Goal: Check status: Check status

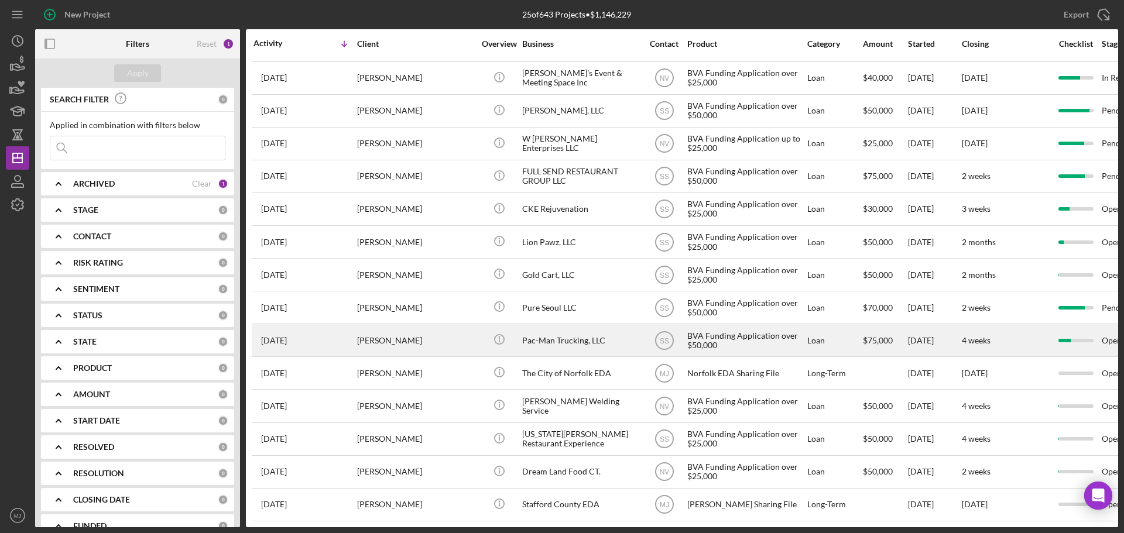
scroll to position [367, 0]
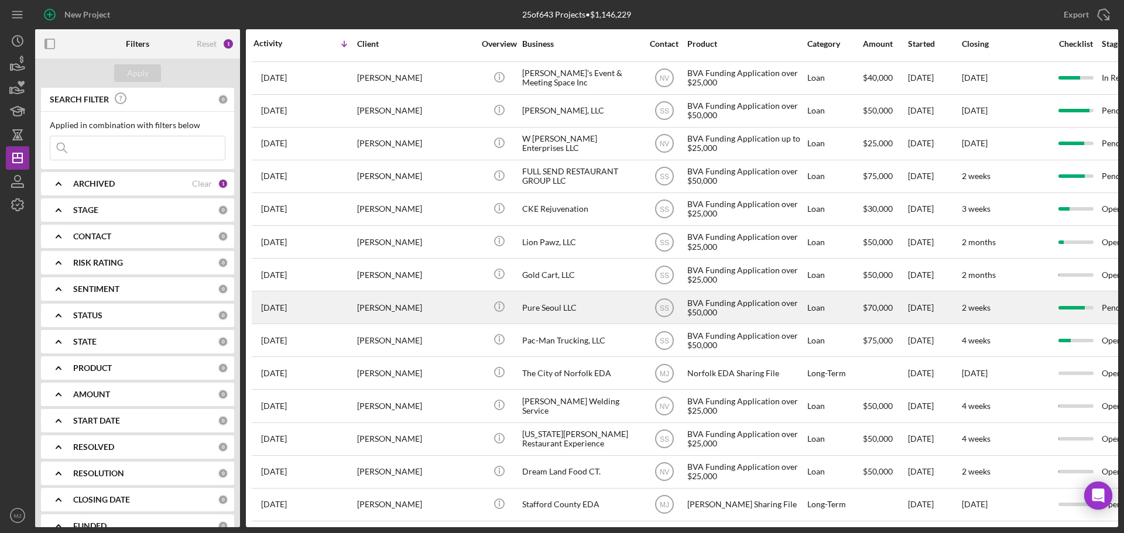
click at [557, 302] on div "Pure Seoul LLC" at bounding box center [580, 307] width 117 height 31
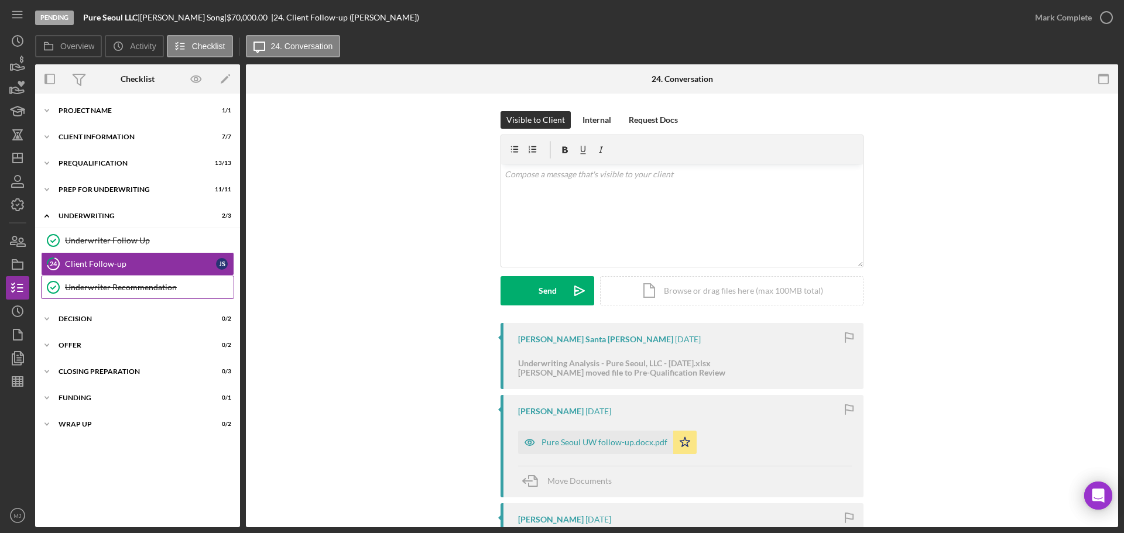
click at [131, 290] on div "Underwriter Recommendation" at bounding box center [149, 287] width 169 height 9
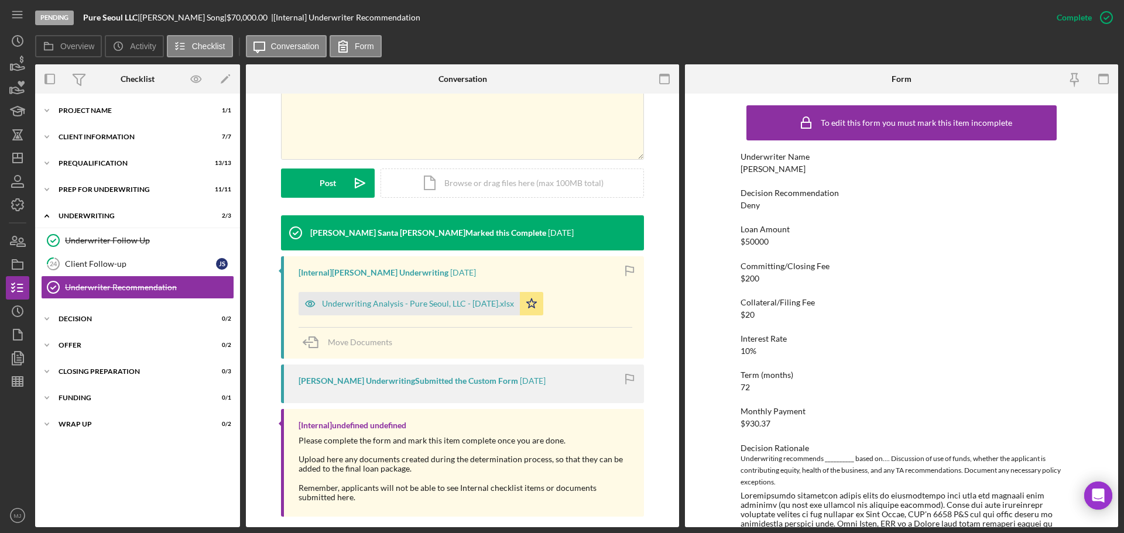
scroll to position [258, 0]
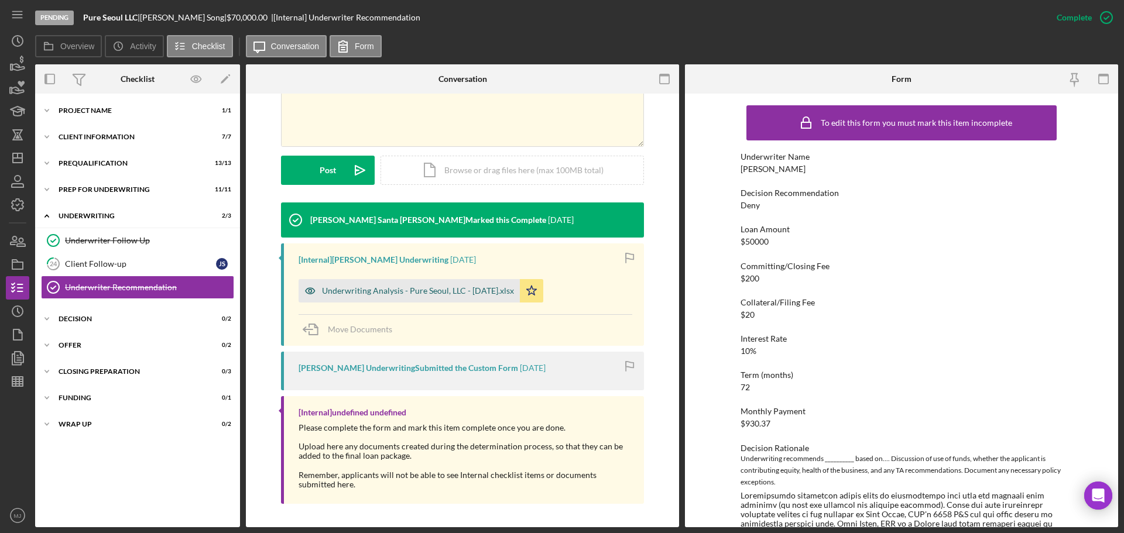
click at [388, 294] on div "Underwriting Analysis - Pure Seoul, LLC - [DATE].xlsx" at bounding box center [418, 290] width 192 height 9
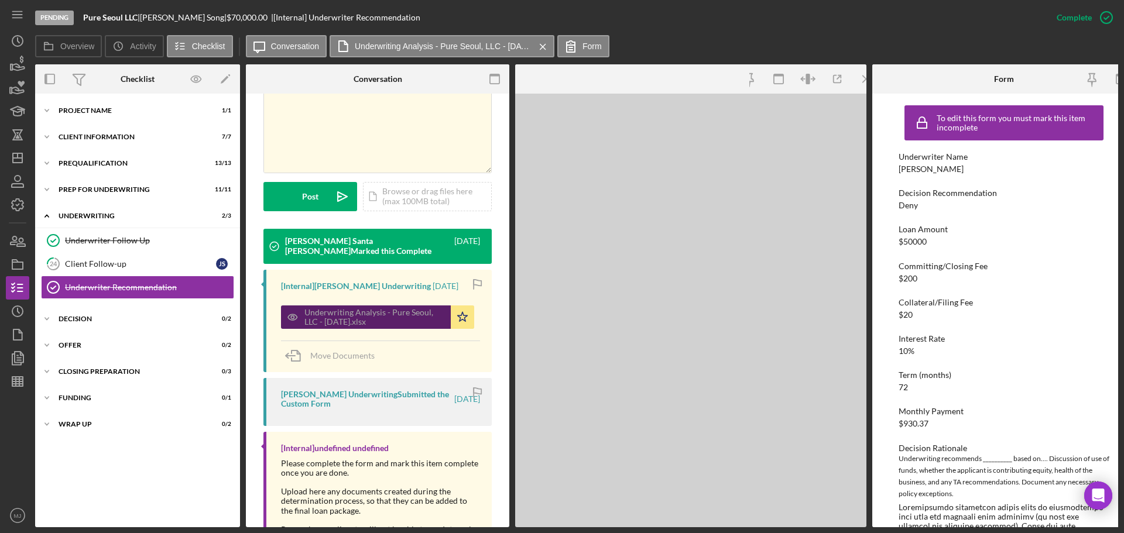
scroll to position [271, 0]
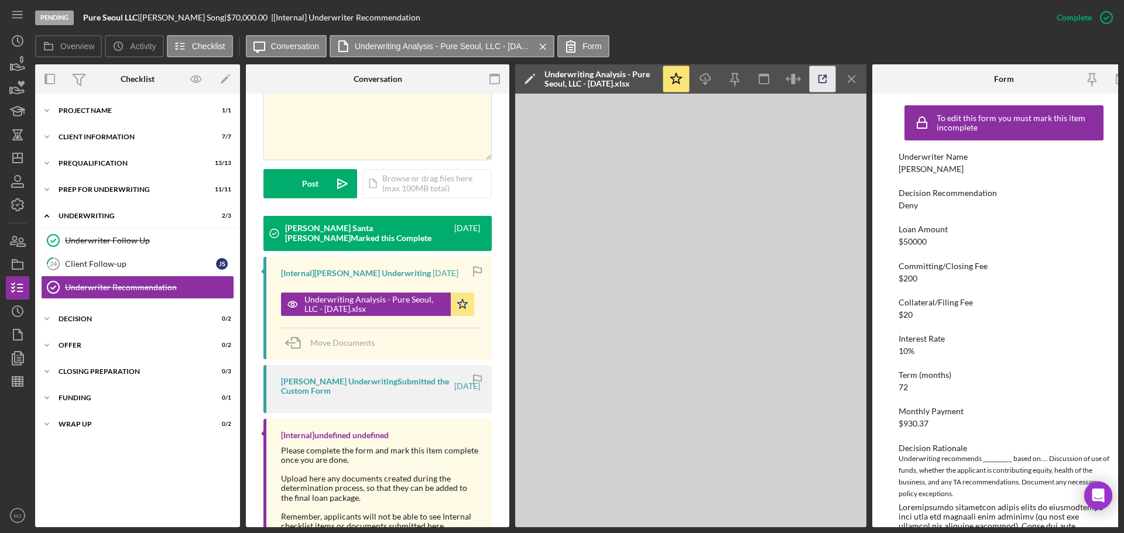
click at [823, 82] on icon "button" at bounding box center [823, 79] width 26 height 26
click at [11, 382] on icon "button" at bounding box center [17, 381] width 29 height 29
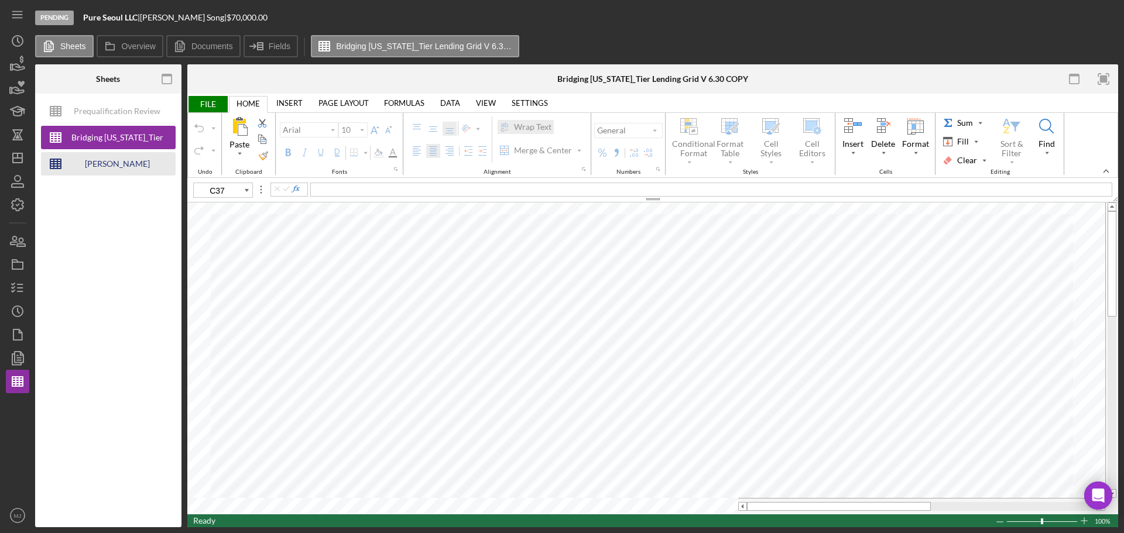
click at [90, 161] on div "[PERSON_NAME] Underwriting Analysis - Business Name - MM.DD.YY. - Copy" at bounding box center [117, 163] width 94 height 23
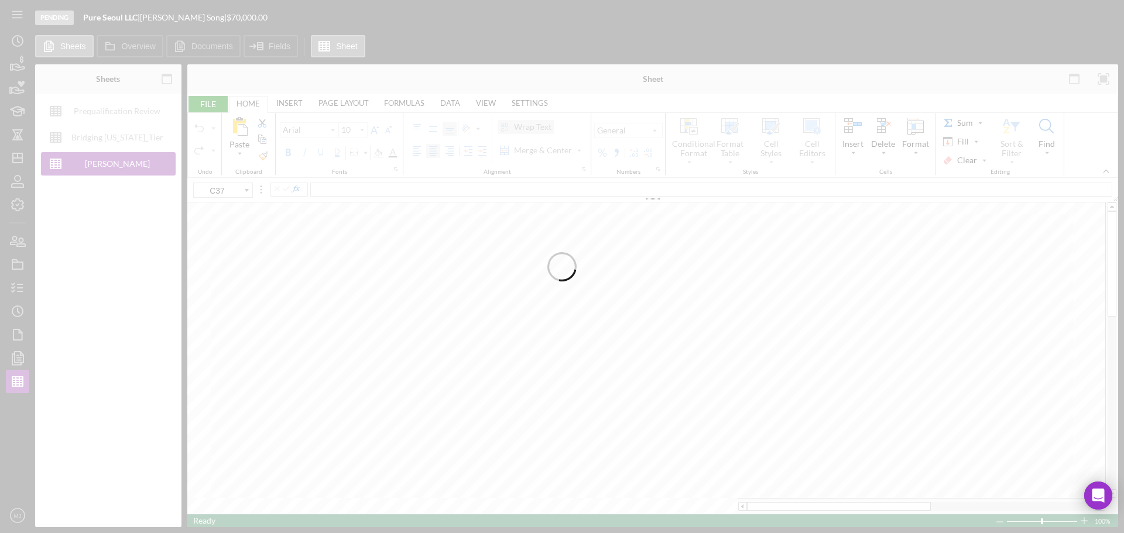
type input "11"
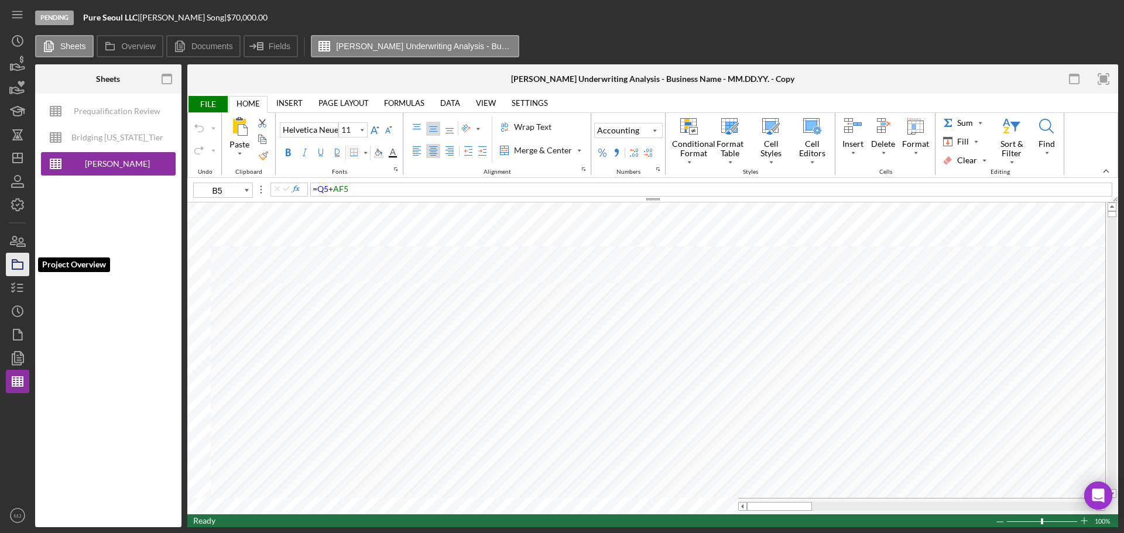
click at [13, 269] on rect "button" at bounding box center [17, 265] width 11 height 7
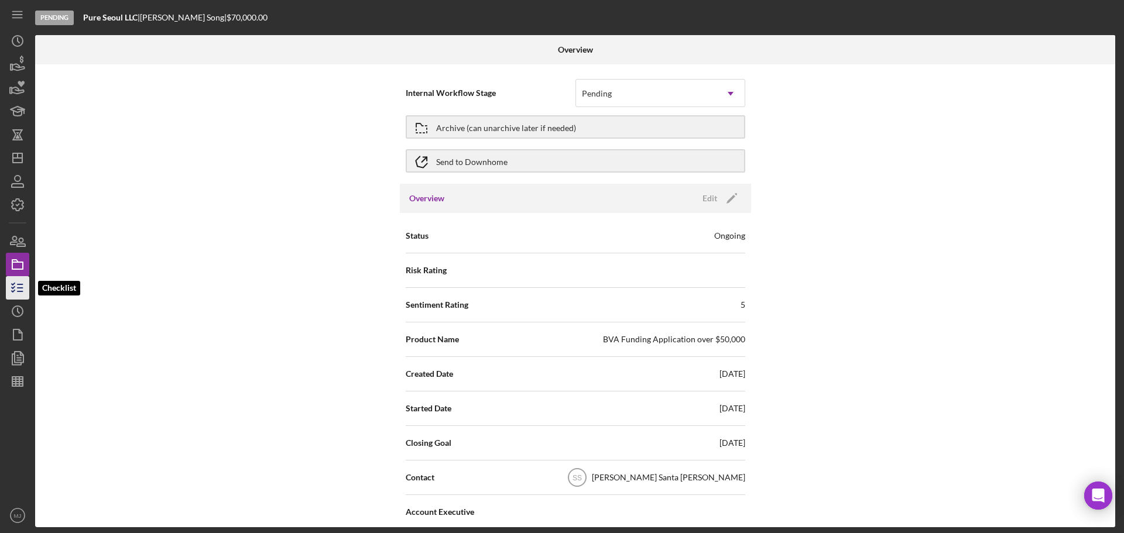
click at [11, 289] on icon "button" at bounding box center [17, 287] width 29 height 29
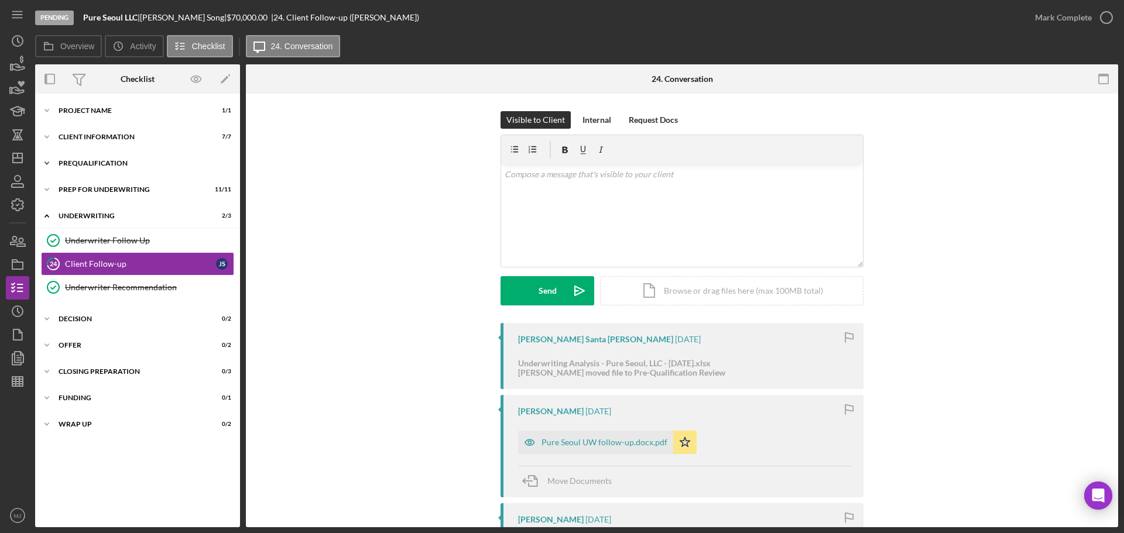
click at [76, 163] on div "Prequalification" at bounding box center [142, 163] width 167 height 7
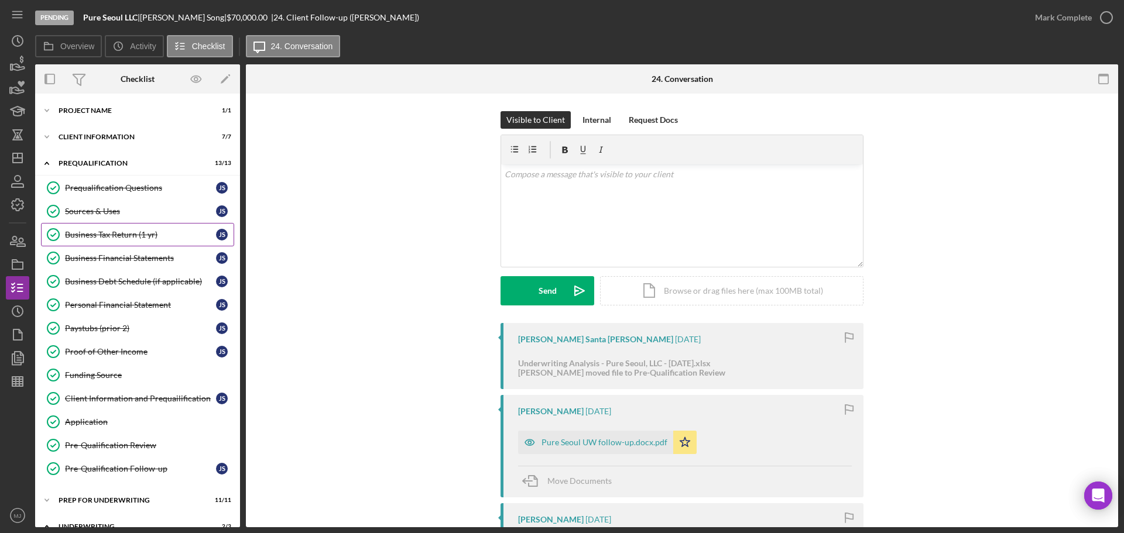
click at [76, 237] on div "Business Tax Return (1 yr)" at bounding box center [140, 234] width 151 height 9
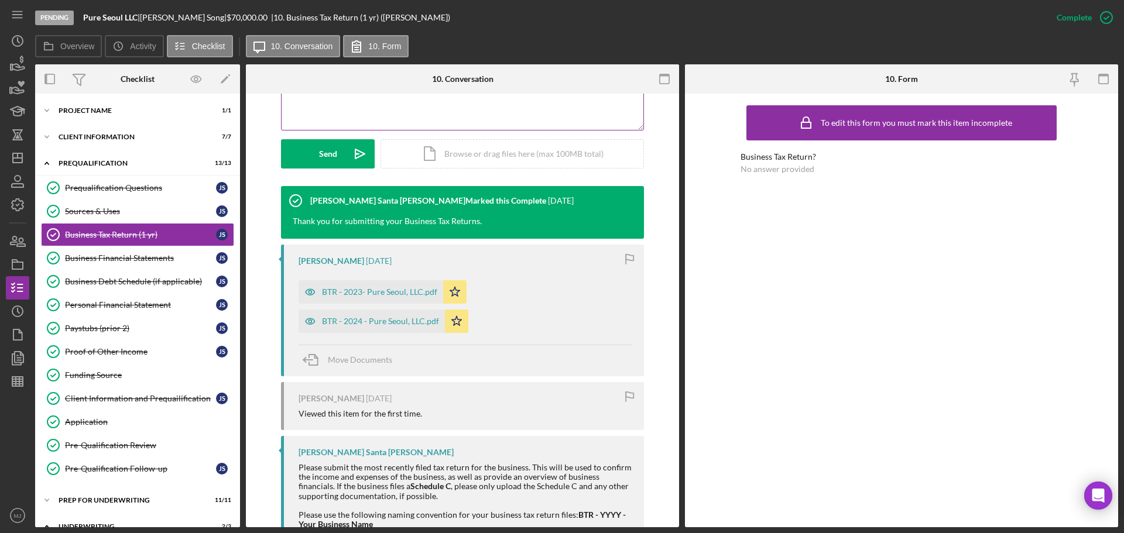
scroll to position [404, 0]
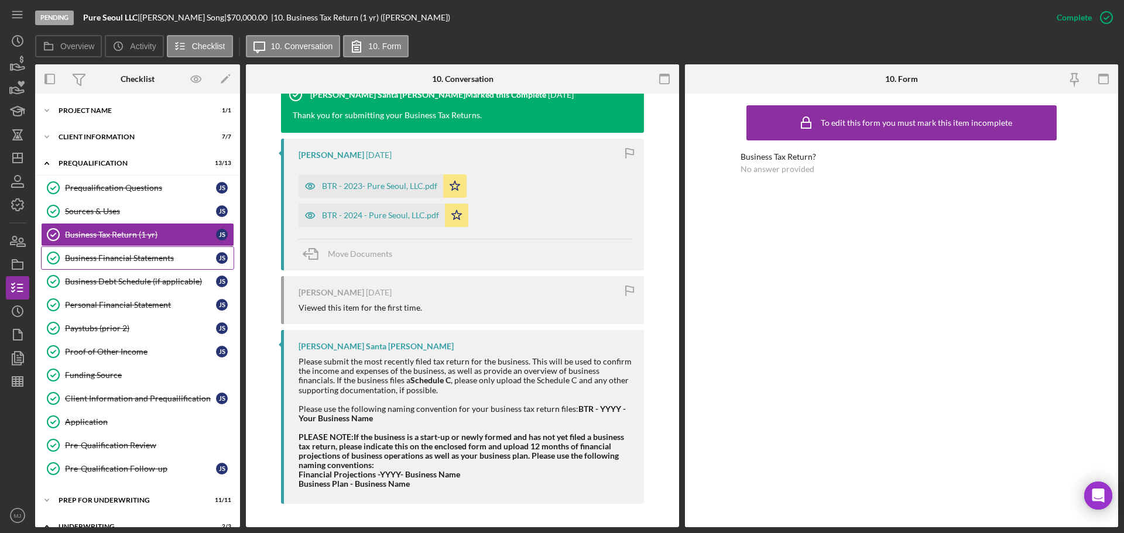
click at [90, 259] on div "Business Financial Statements" at bounding box center [140, 258] width 151 height 9
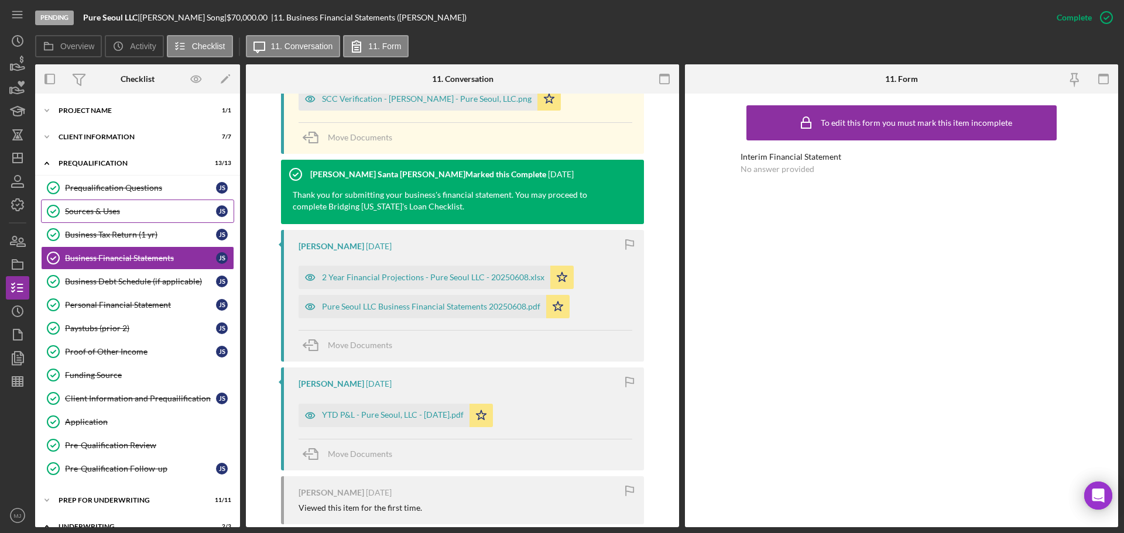
click at [96, 214] on div "Sources & Uses" at bounding box center [140, 211] width 151 height 9
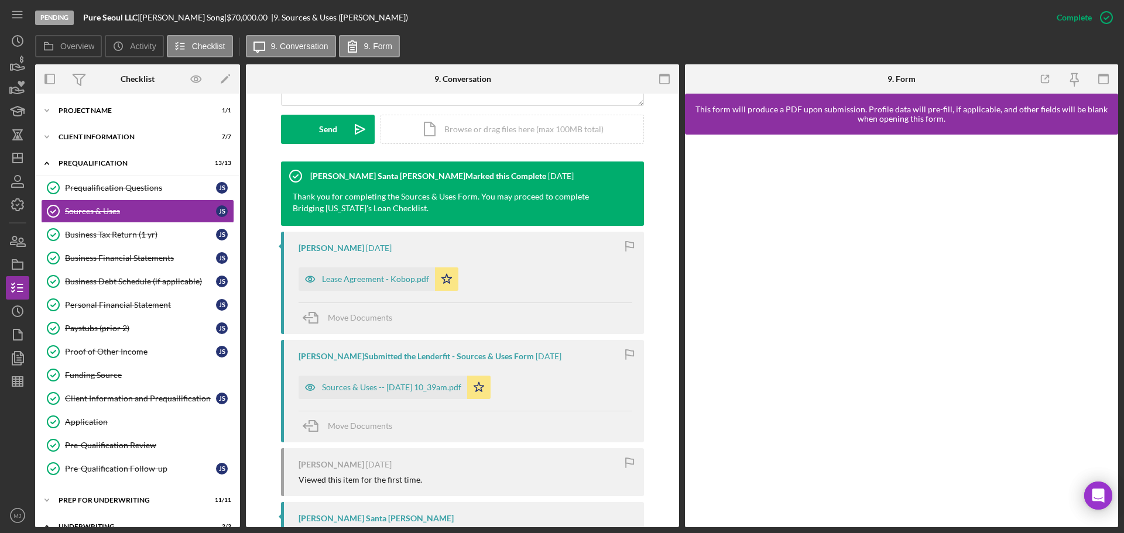
scroll to position [351, 0]
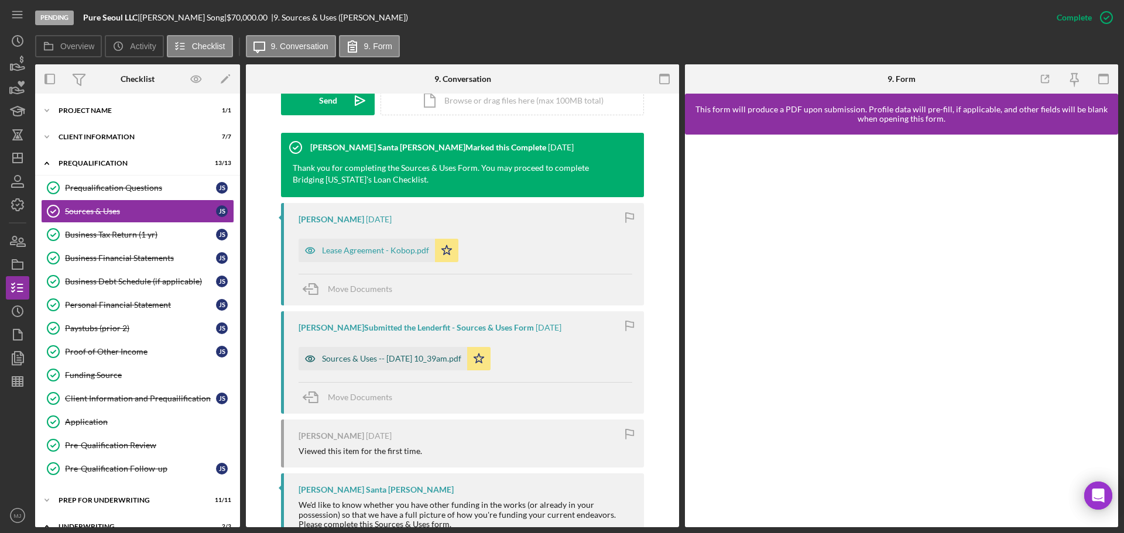
click at [367, 356] on div "Sources & Uses -- [DATE] 10_39am.pdf" at bounding box center [391, 358] width 139 height 9
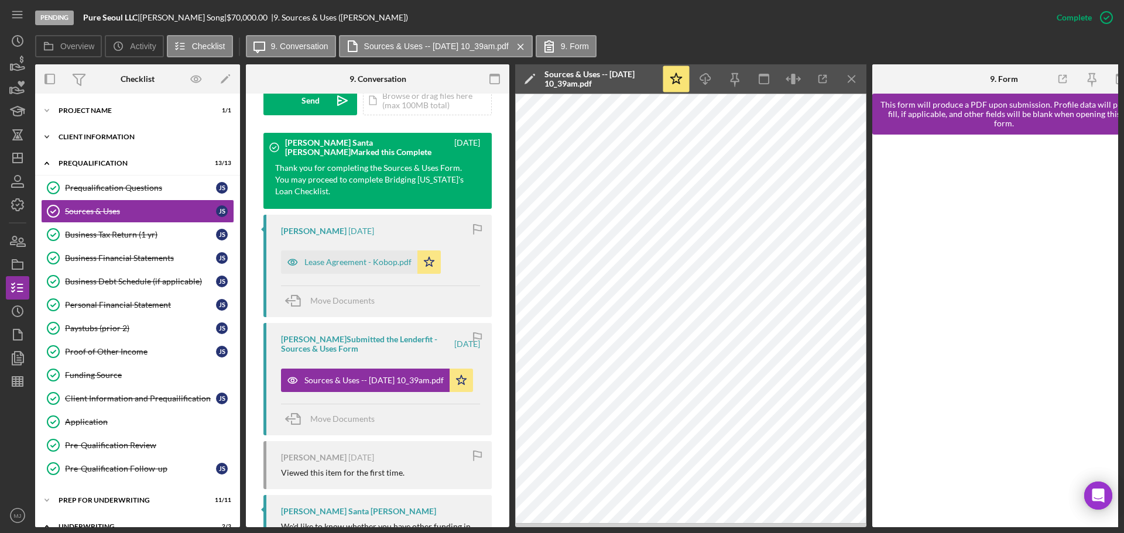
click at [112, 140] on div "Client Information" at bounding box center [142, 137] width 167 height 7
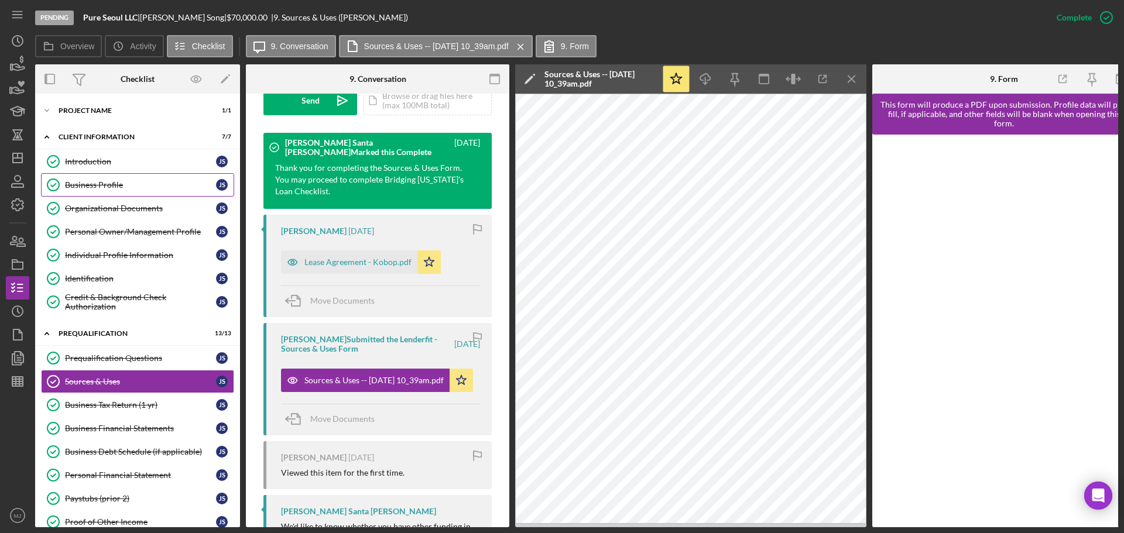
click at [97, 189] on div "Business Profile" at bounding box center [140, 184] width 151 height 9
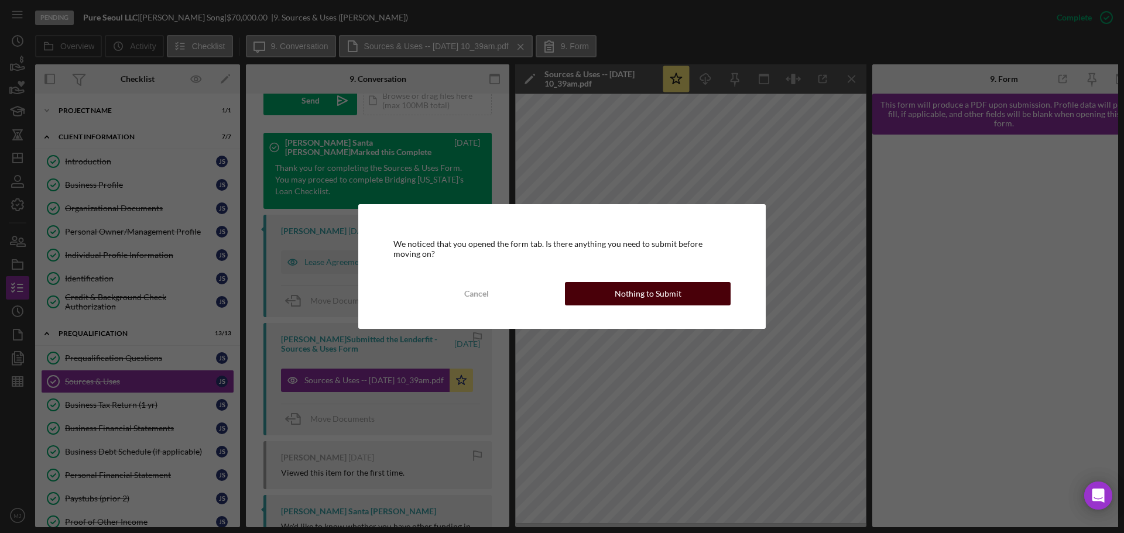
click at [646, 297] on div "Nothing to Submit" at bounding box center [648, 293] width 67 height 23
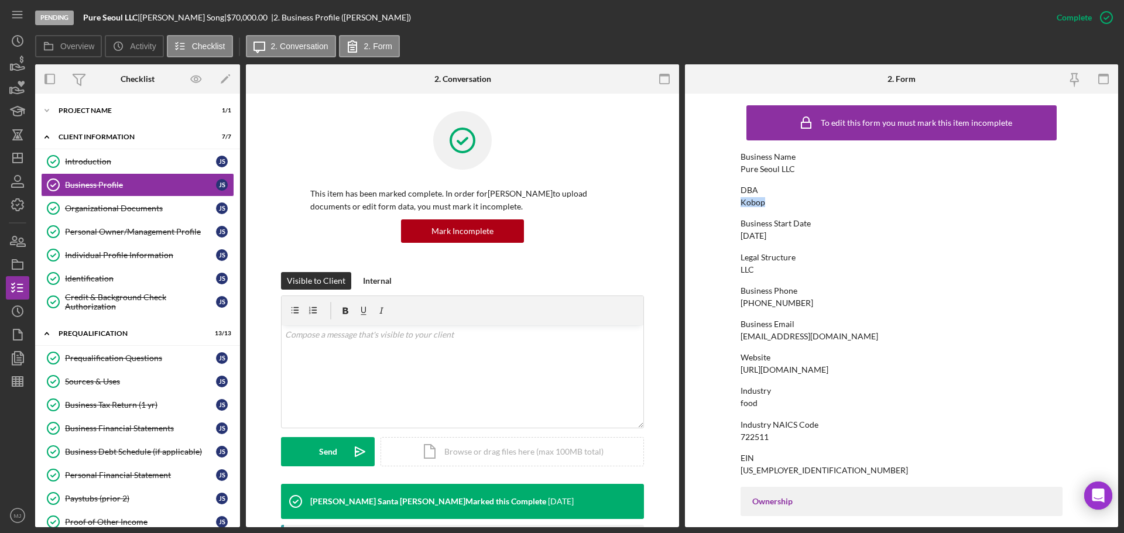
drag, startPoint x: 774, startPoint y: 199, endPoint x: 734, endPoint y: 207, distance: 40.5
click at [734, 207] on form "To edit this form you must mark this item incomplete Business Name Pure Seoul L…" at bounding box center [901, 311] width 433 height 434
copy div "Kobop"
click at [84, 136] on div "Client Information" at bounding box center [142, 137] width 167 height 7
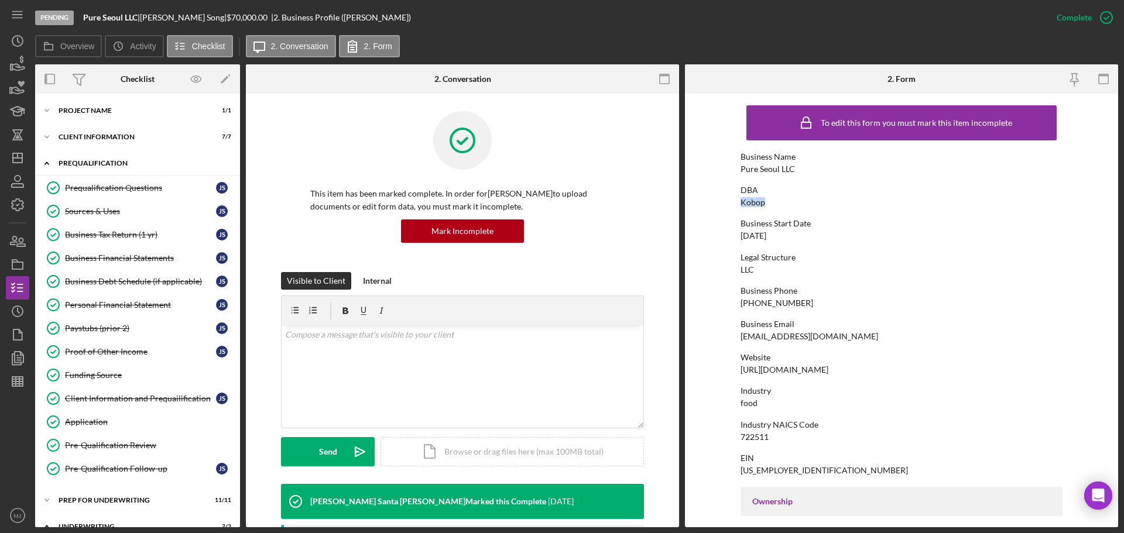
click at [84, 161] on div "Prequalification" at bounding box center [142, 163] width 167 height 7
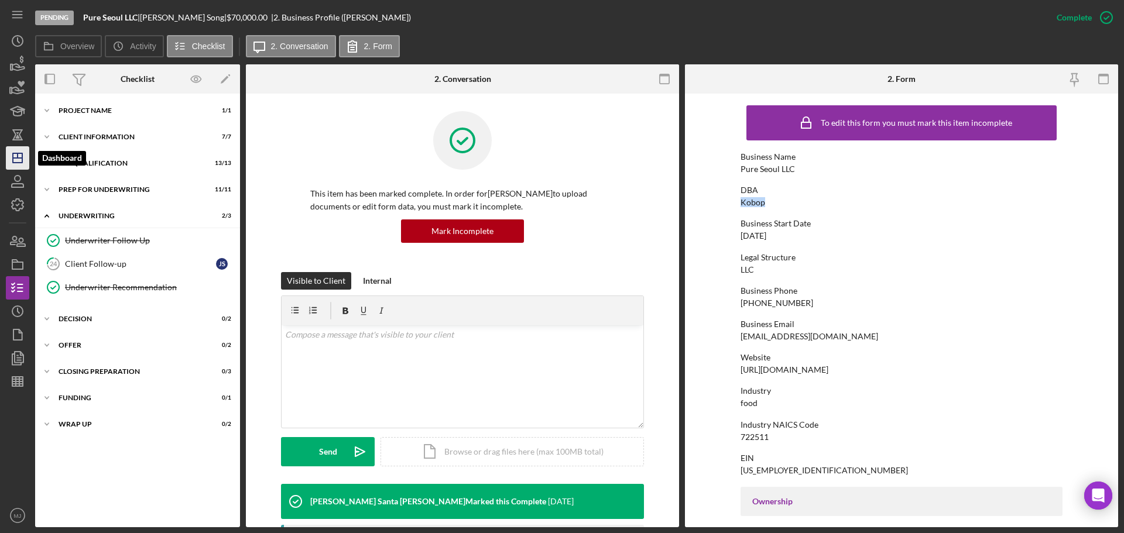
click at [18, 165] on icon "Icon/Dashboard" at bounding box center [17, 157] width 29 height 29
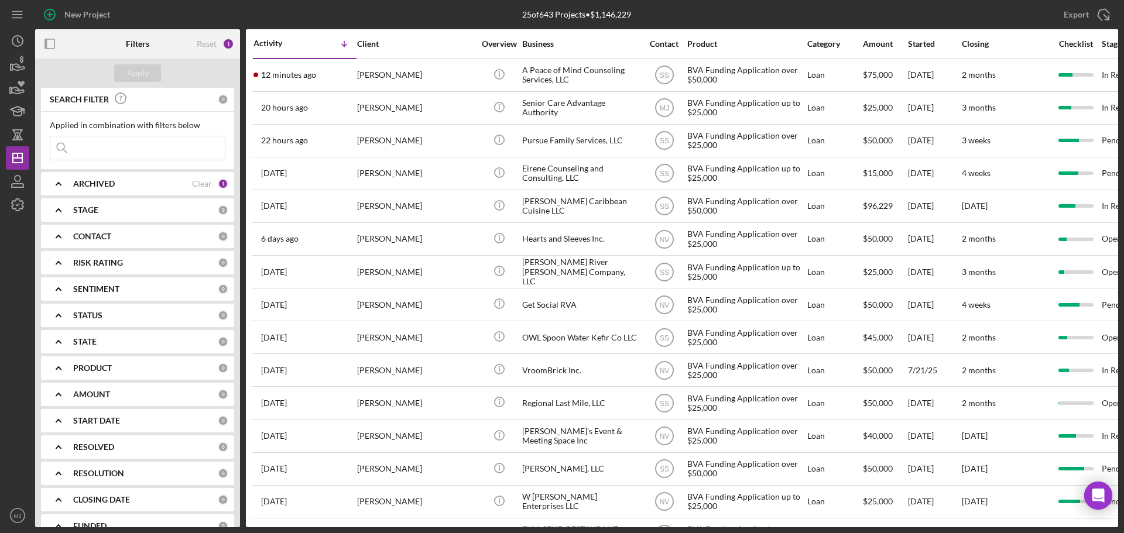
click at [136, 156] on input at bounding box center [137, 147] width 174 height 23
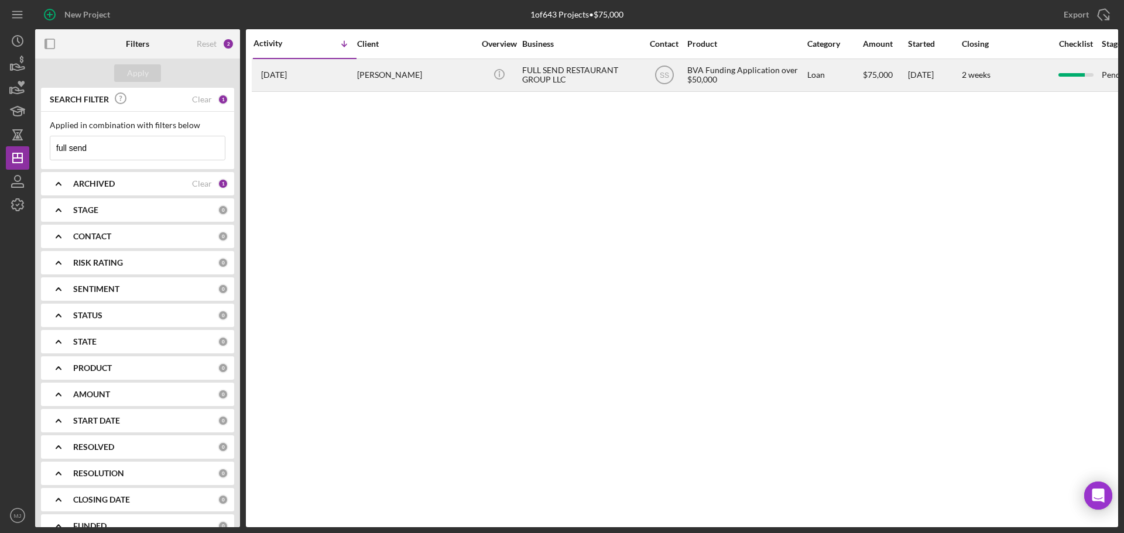
type input "full send"
click at [572, 74] on div "FULL SEND RESTAURANT GROUP LLC" at bounding box center [580, 75] width 117 height 31
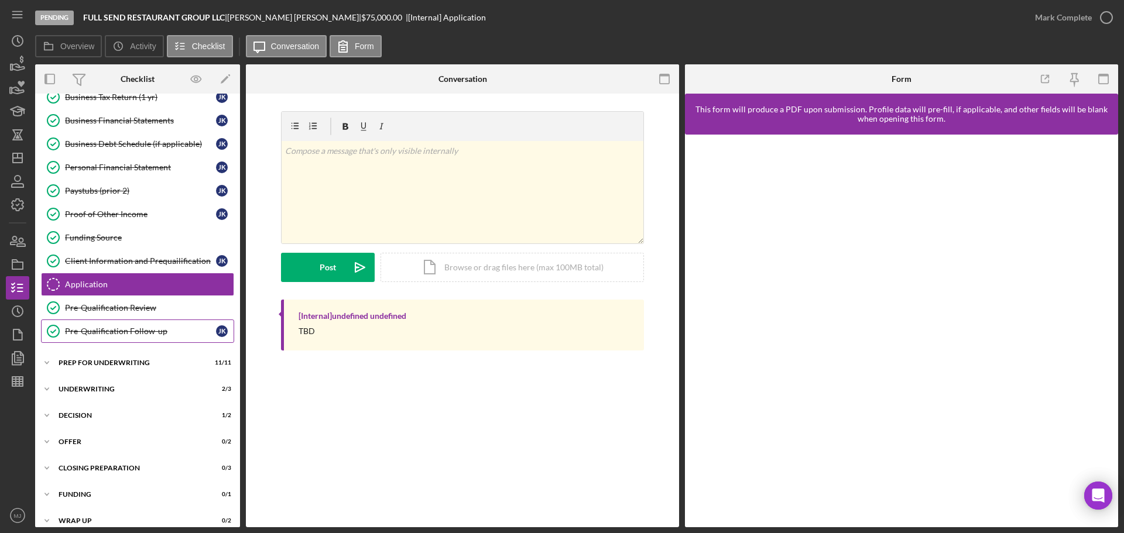
scroll to position [149, 0]
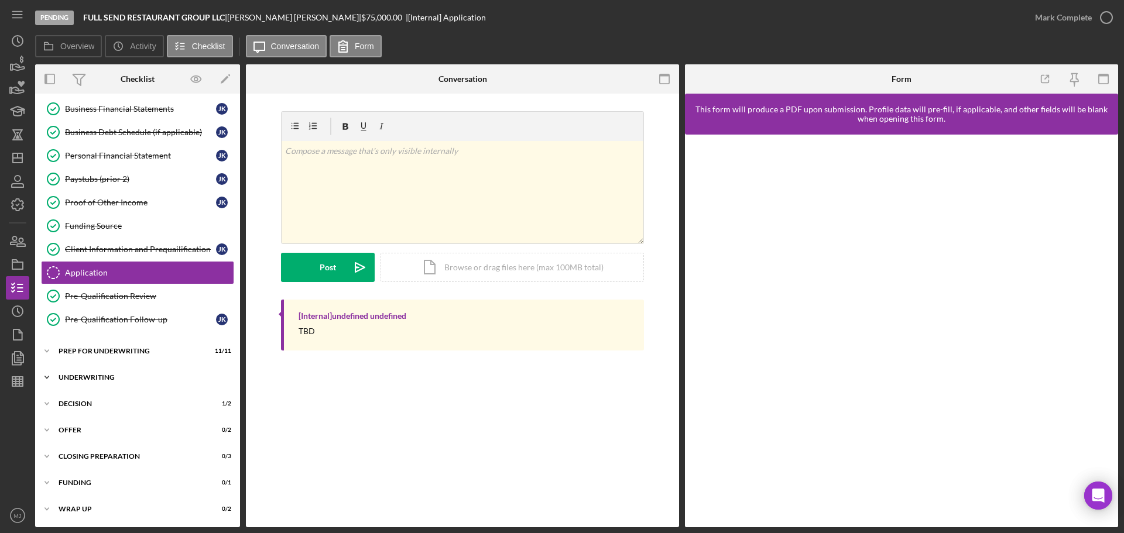
click at [76, 377] on div "Underwriting" at bounding box center [142, 377] width 167 height 7
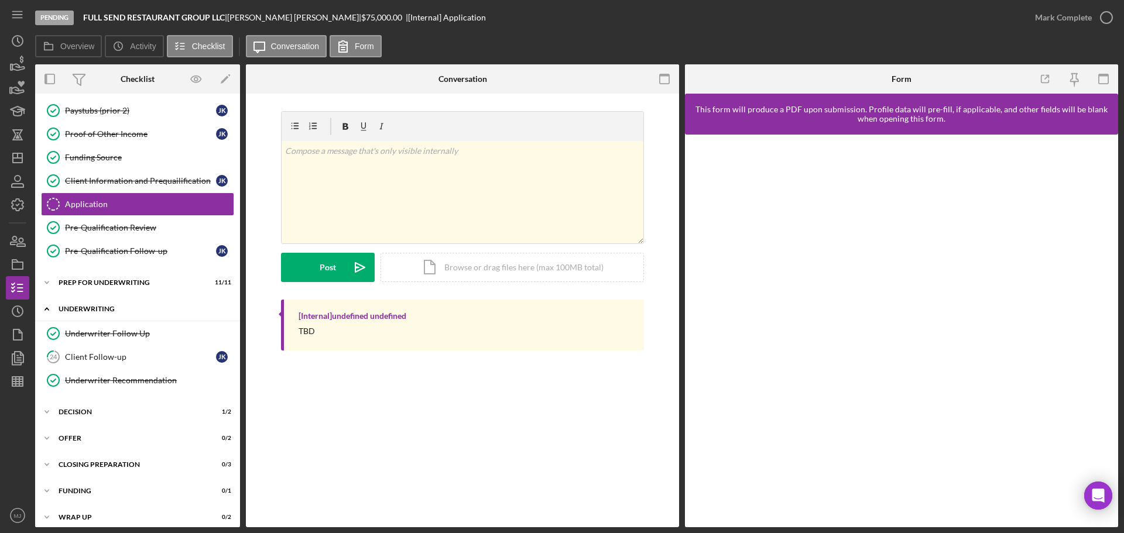
scroll to position [226, 0]
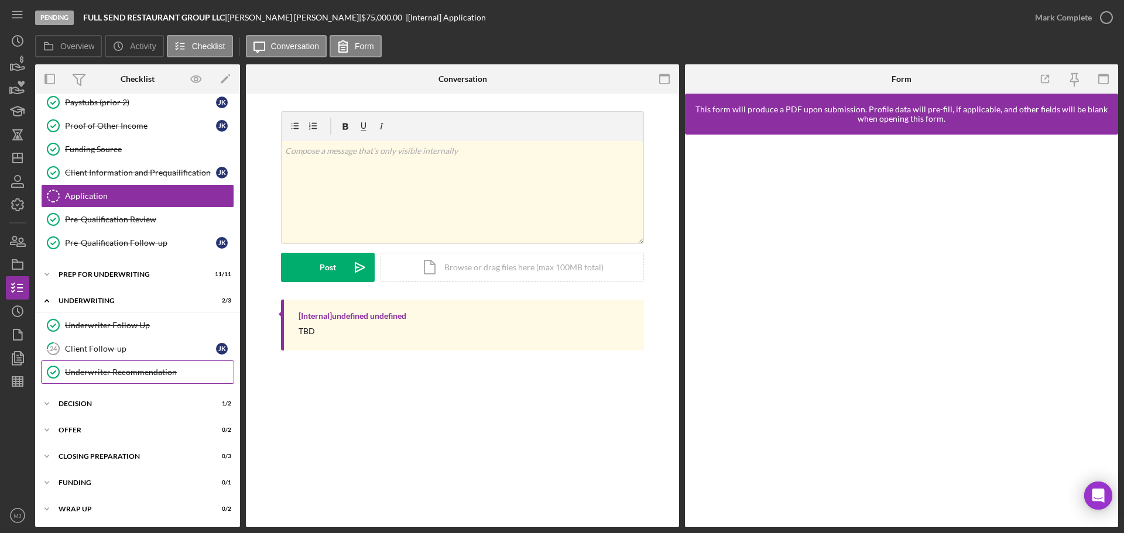
click at [98, 371] on div "Underwriter Recommendation" at bounding box center [149, 372] width 169 height 9
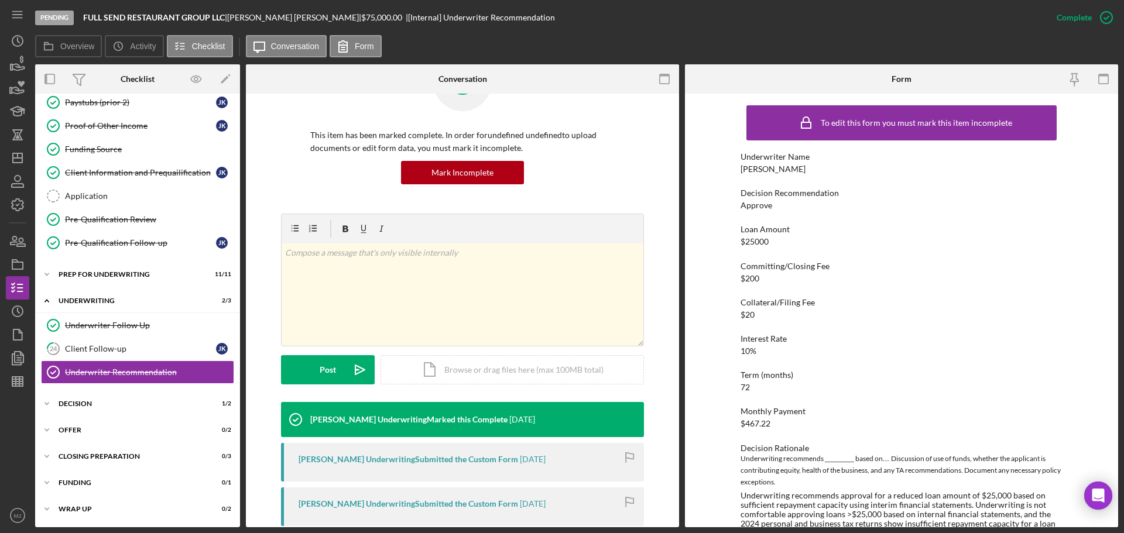
scroll to position [293, 0]
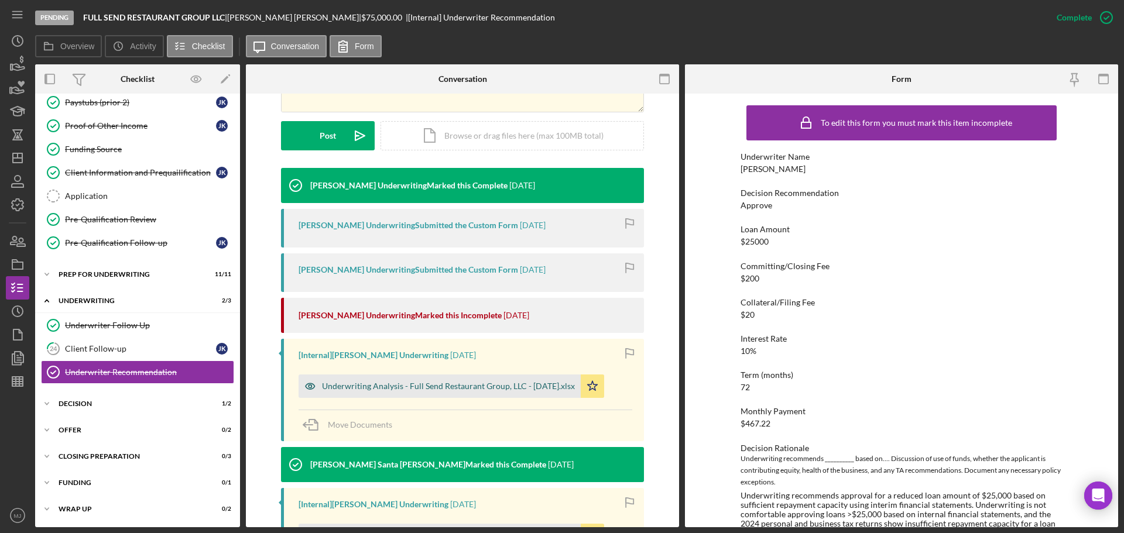
click at [344, 378] on div "Underwriting Analysis - Full Send Restaurant Group, LLC - [DATE].xlsx" at bounding box center [440, 386] width 282 height 23
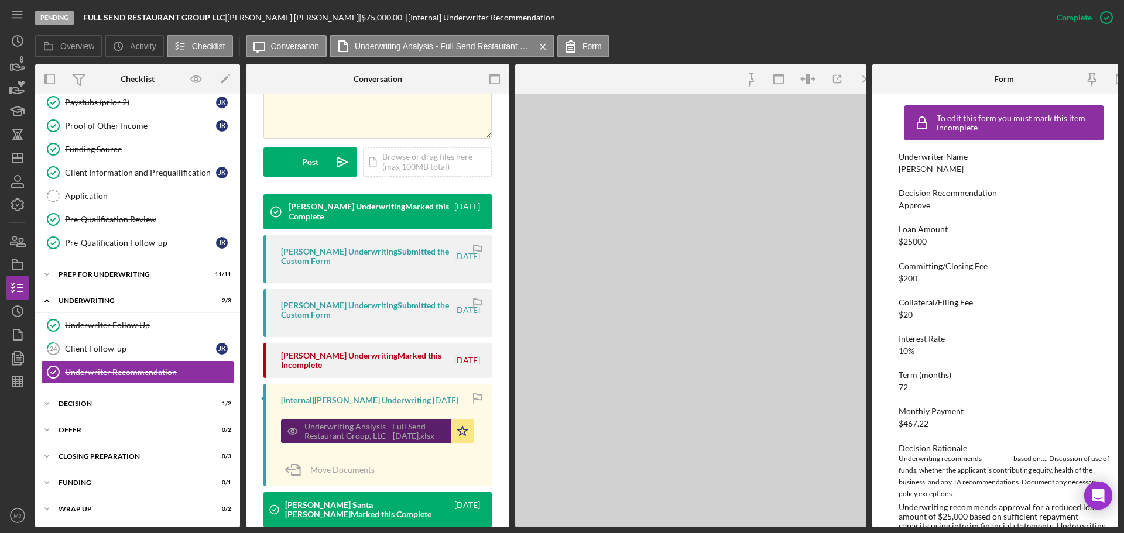
scroll to position [306, 0]
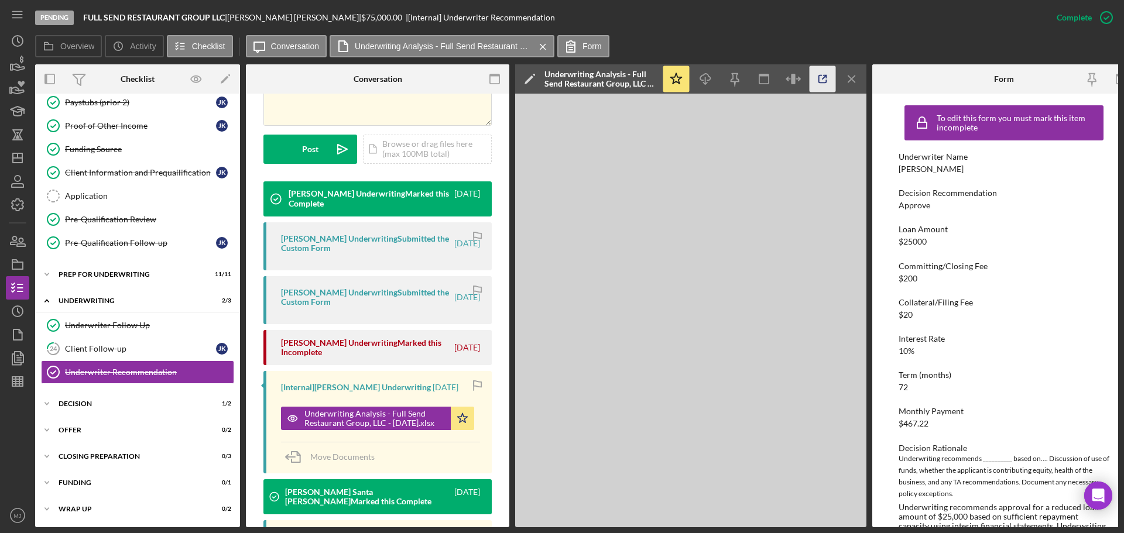
click at [826, 76] on line "button" at bounding box center [825, 78] width 4 height 4
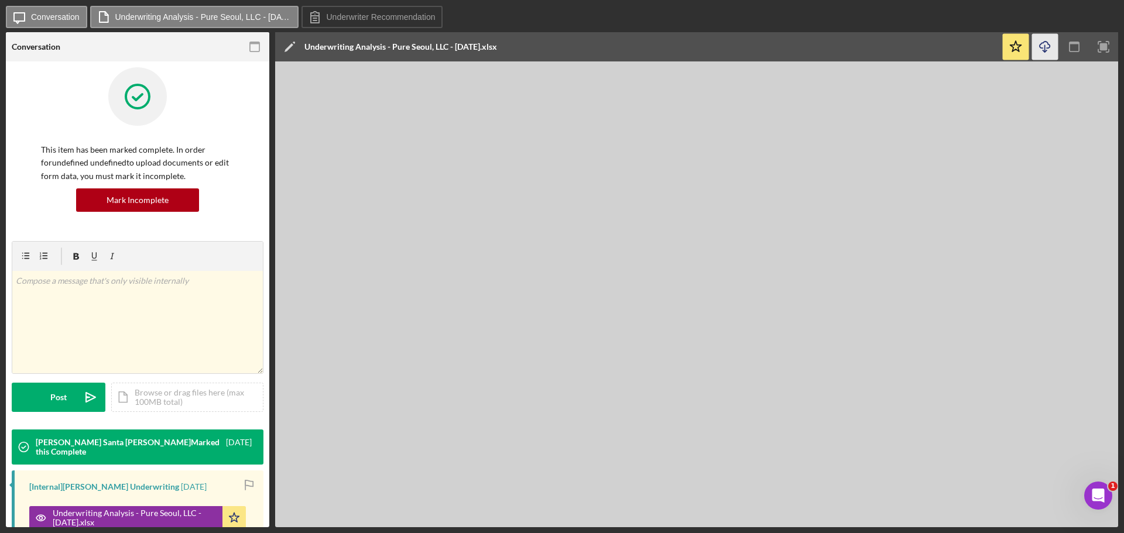
click at [1038, 44] on icon "Icon/Download" at bounding box center [1045, 47] width 26 height 26
click at [1103, 49] on rect "button" at bounding box center [1104, 47] width 8 height 8
